Goal: Information Seeking & Learning: Learn about a topic

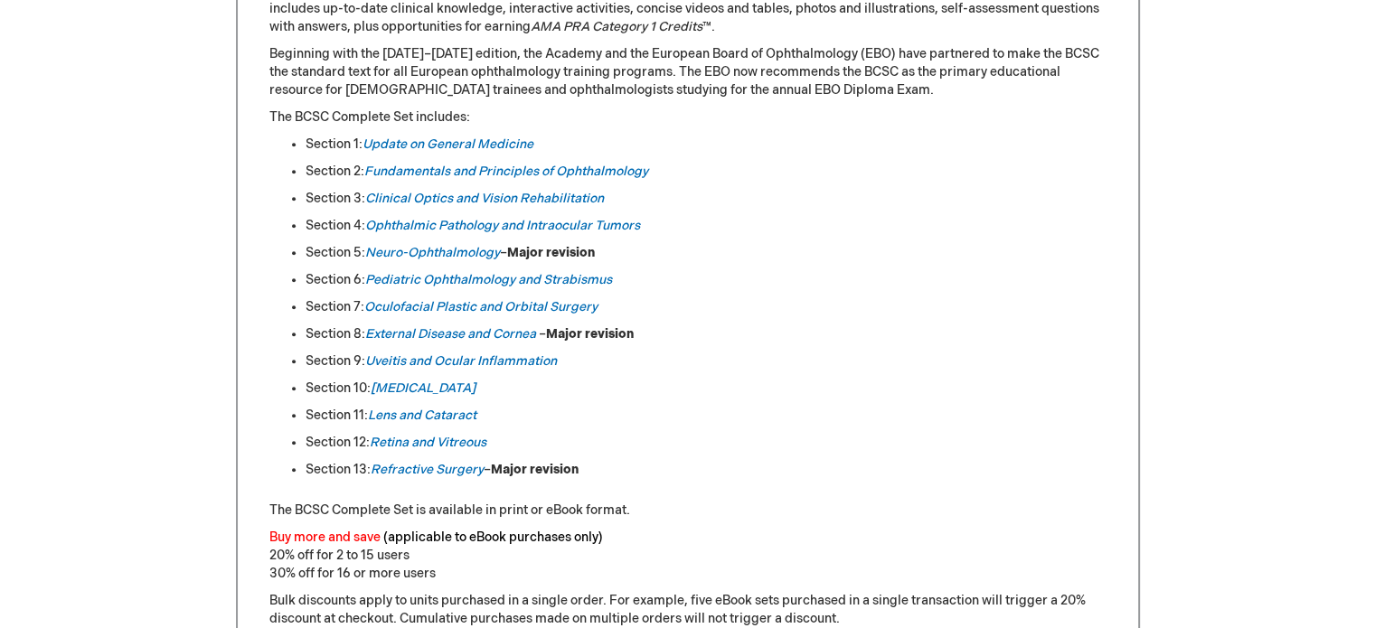
scroll to position [943, 0]
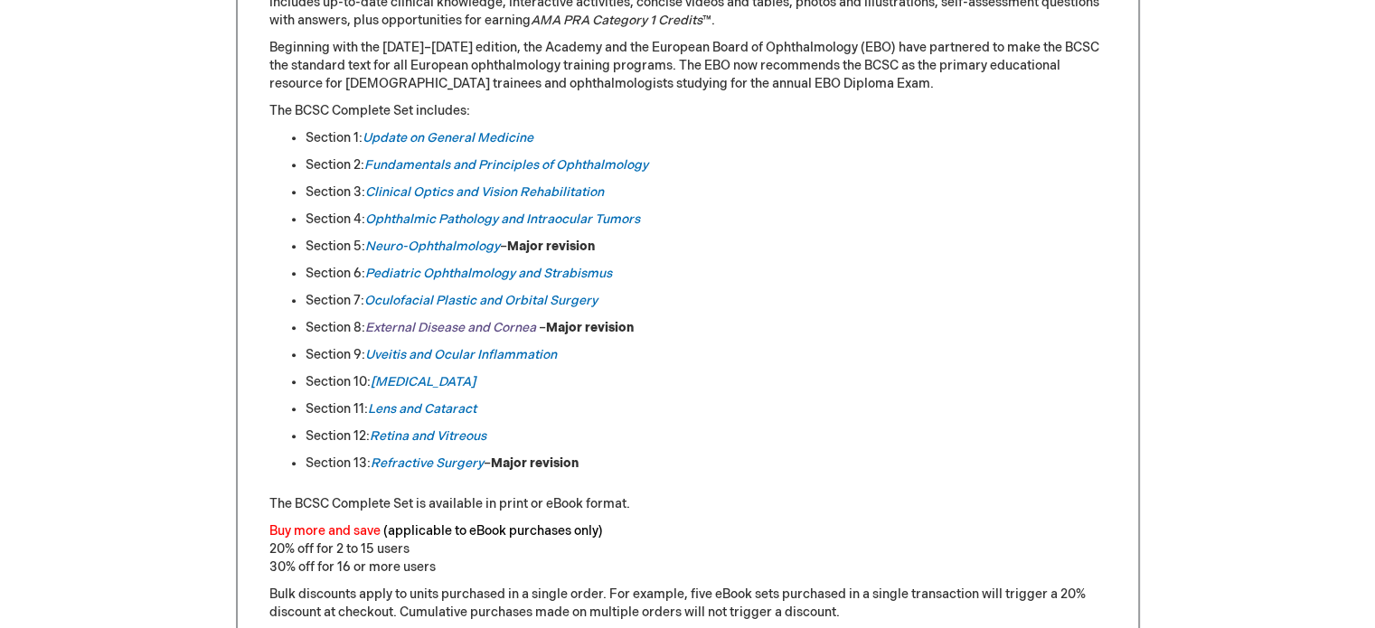
click at [434, 331] on em "External Disease and Cornea" at bounding box center [450, 327] width 171 height 15
